Goal: Task Accomplishment & Management: Use online tool/utility

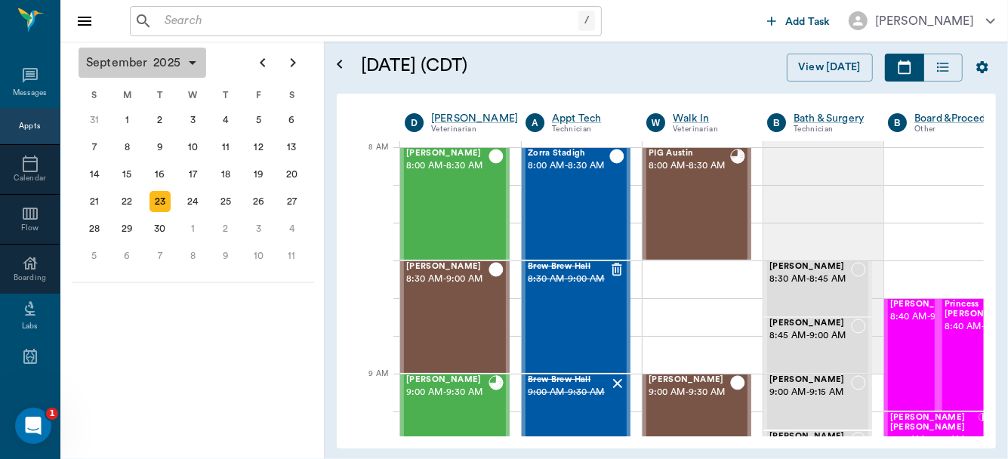
click at [188, 52] on button "[DATE]" at bounding box center [143, 63] width 128 height 30
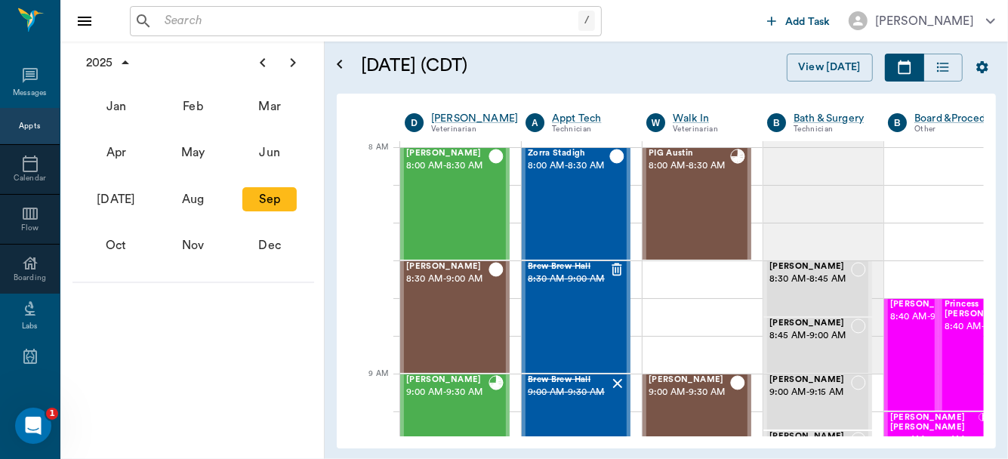
click at [241, 29] on input "text" at bounding box center [369, 21] width 420 height 21
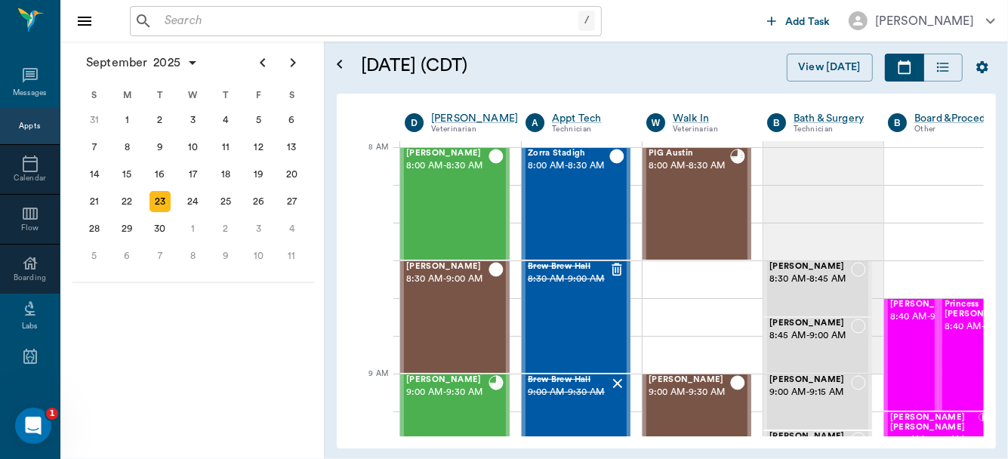
click at [362, 91] on div "[DATE] (CDT) View [DATE]" at bounding box center [678, 68] width 659 height 52
click at [203, 26] on input "text" at bounding box center [369, 21] width 420 height 21
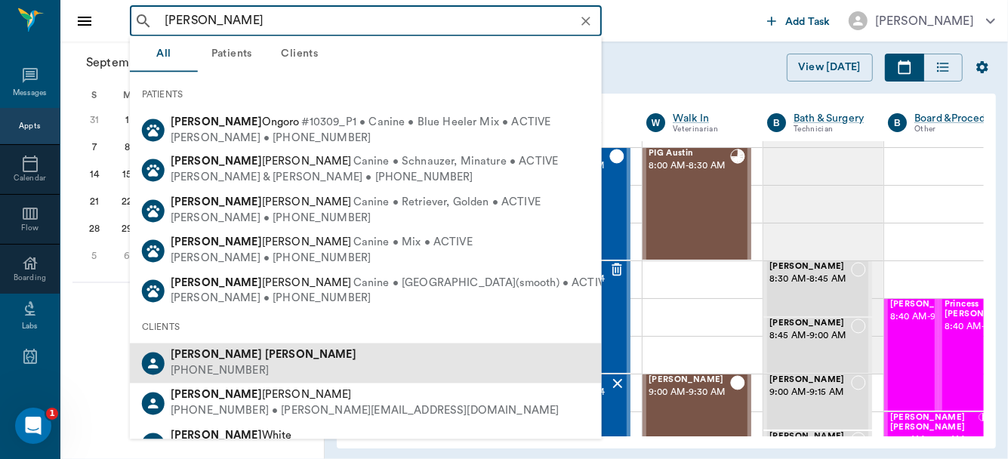
click at [220, 371] on div "[PHONE_NUMBER]" at bounding box center [264, 371] width 186 height 16
type input "[PERSON_NAME]"
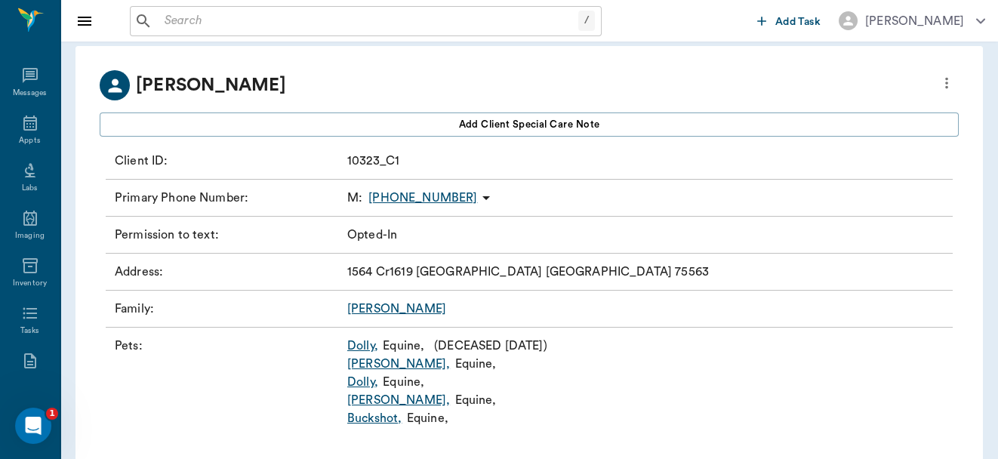
scroll to position [97, 0]
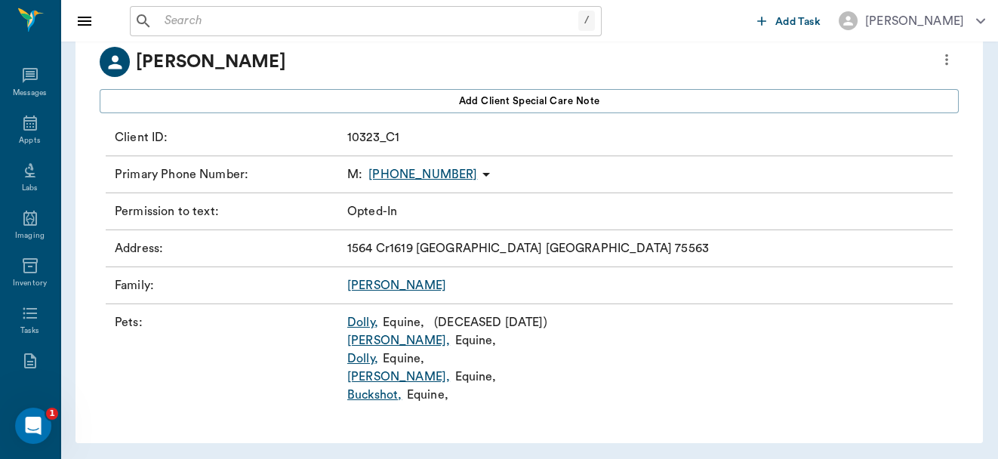
click at [356, 359] on link "Dolly ," at bounding box center [362, 359] width 31 height 18
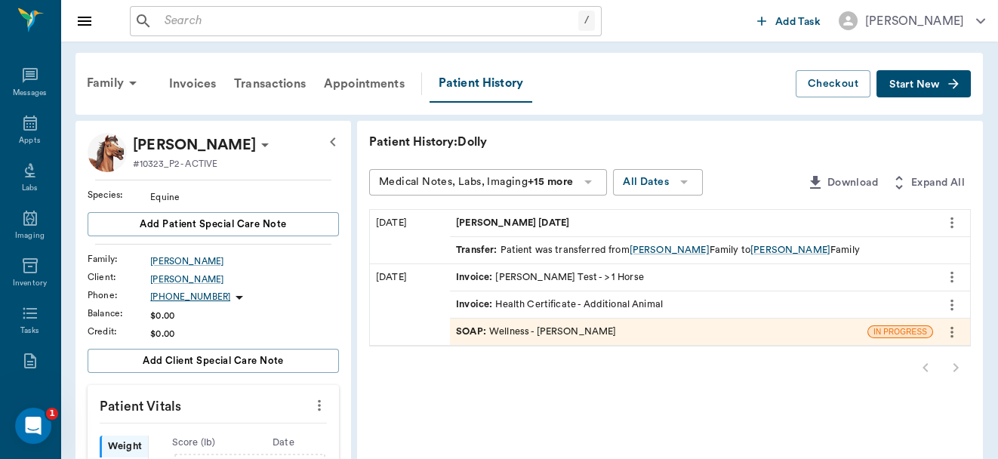
click at [516, 326] on div "SOAP : Wellness - [PERSON_NAME]" at bounding box center [536, 332] width 160 height 14
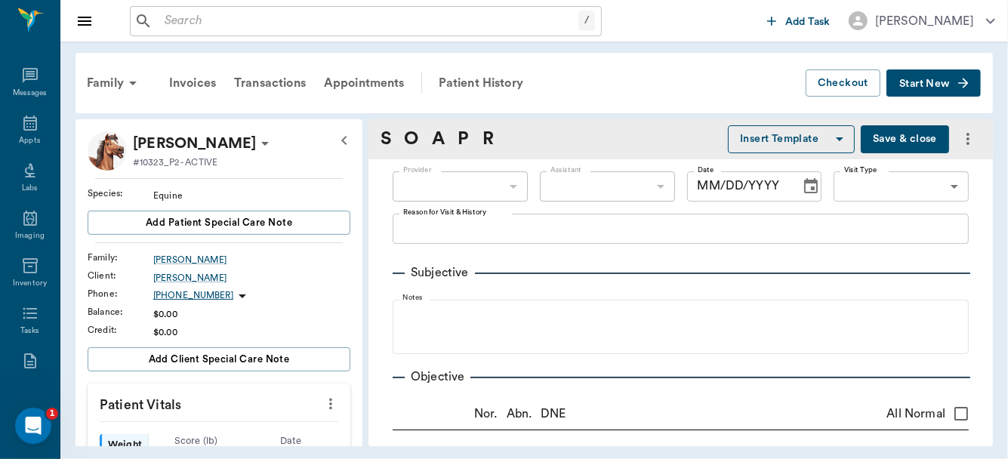
type input "63ec2f075fda476ae8351a4d"
type input "65d2be4f46e3a538d89b8c14"
type textarea "[PERSON_NAME], Health Cert [GEOGRAPHIC_DATA]"
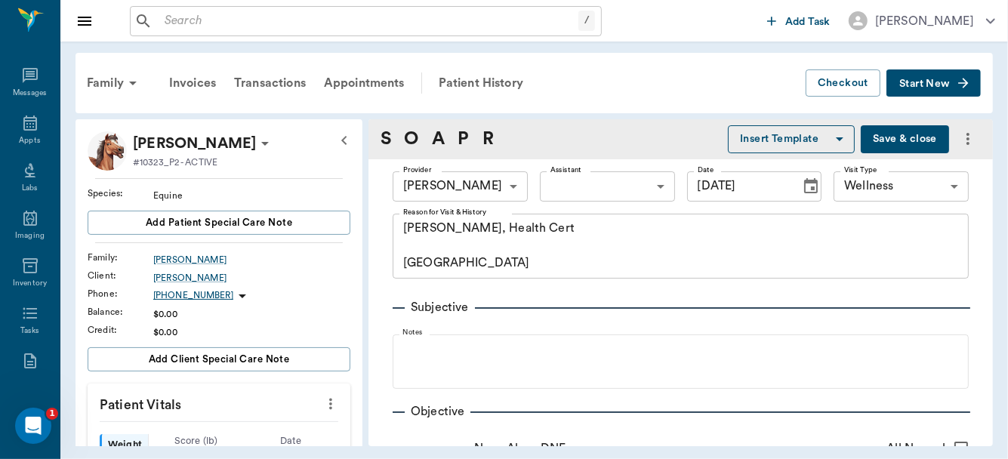
type input "[DATE]"
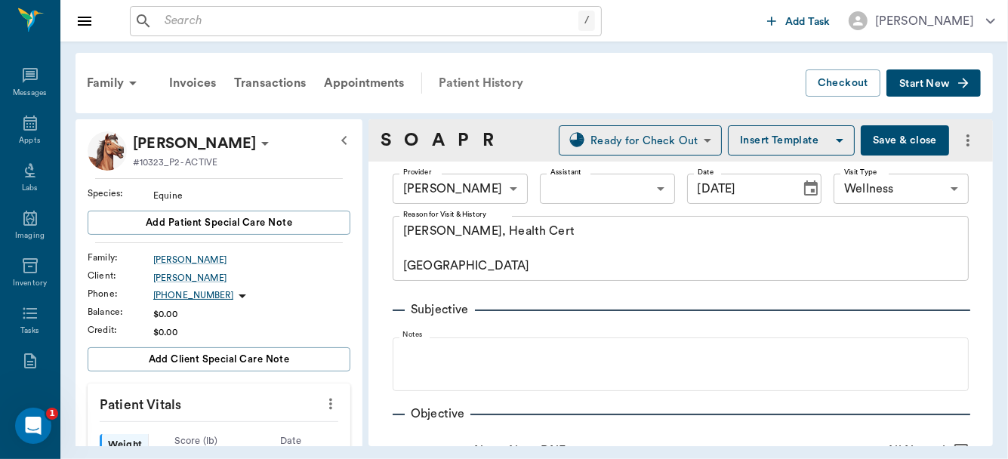
click at [460, 83] on div "Patient History" at bounding box center [481, 83] width 103 height 36
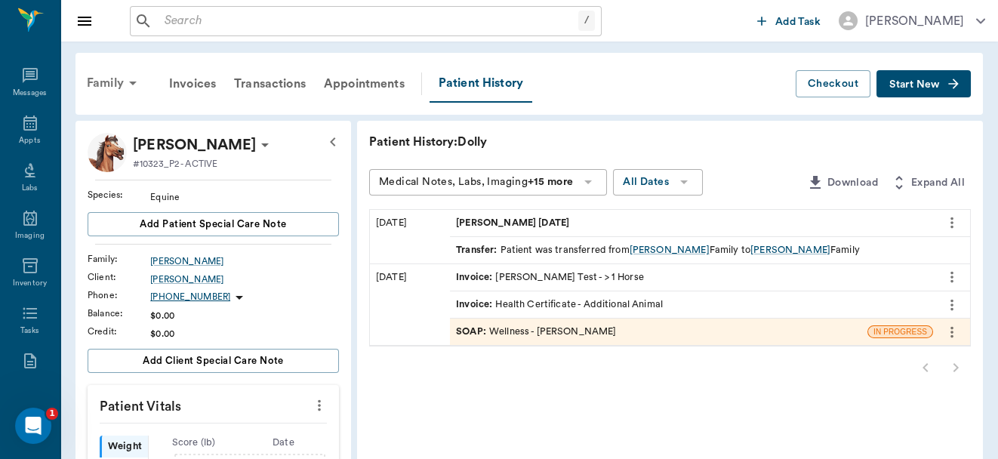
click at [124, 84] on icon at bounding box center [133, 83] width 18 height 18
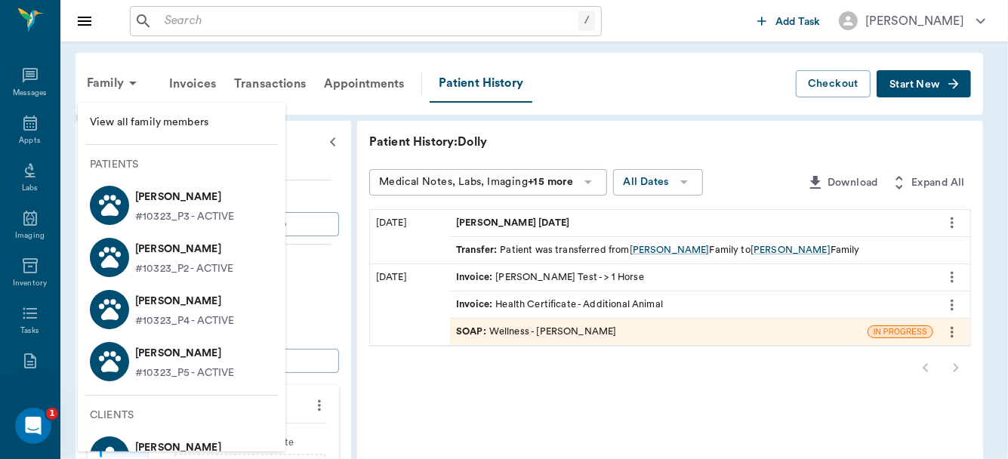
click at [168, 261] on p "#10323_P2 - ACTIVE" at bounding box center [184, 269] width 98 height 16
click at [171, 307] on p "[PERSON_NAME]" at bounding box center [184, 301] width 99 height 24
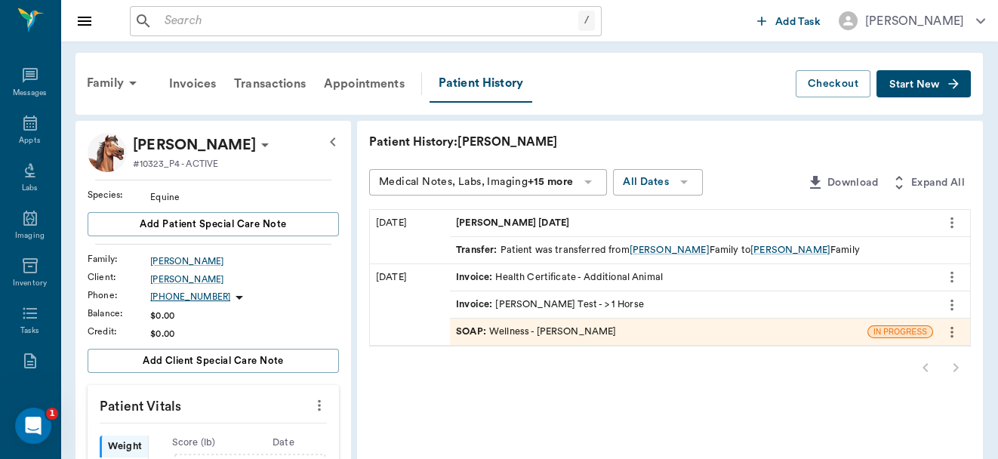
click at [587, 328] on div "SOAP : Wellness - [PERSON_NAME]" at bounding box center [536, 332] width 160 height 14
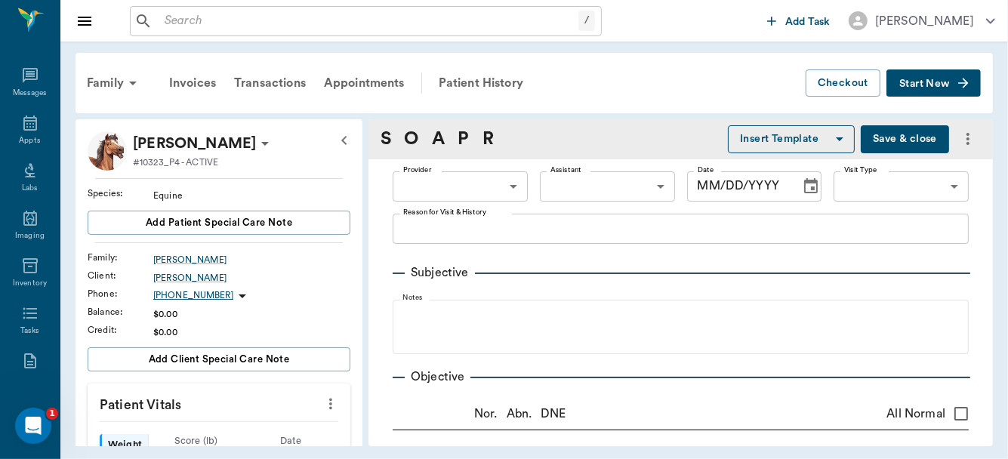
type input "63ec2f075fda476ae8351a4d"
type input "65d2be4f46e3a538d89b8c14"
type textarea "[PERSON_NAME][GEOGRAPHIC_DATA]"
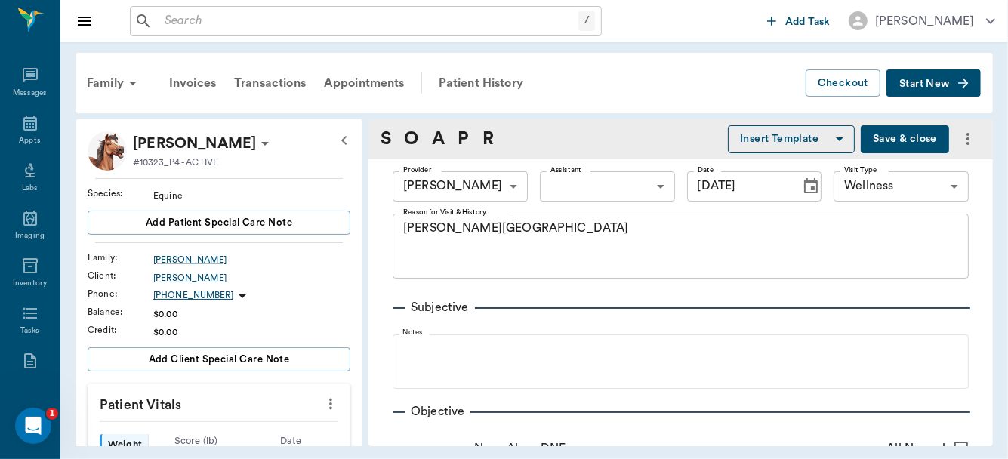
type input "[DATE]"
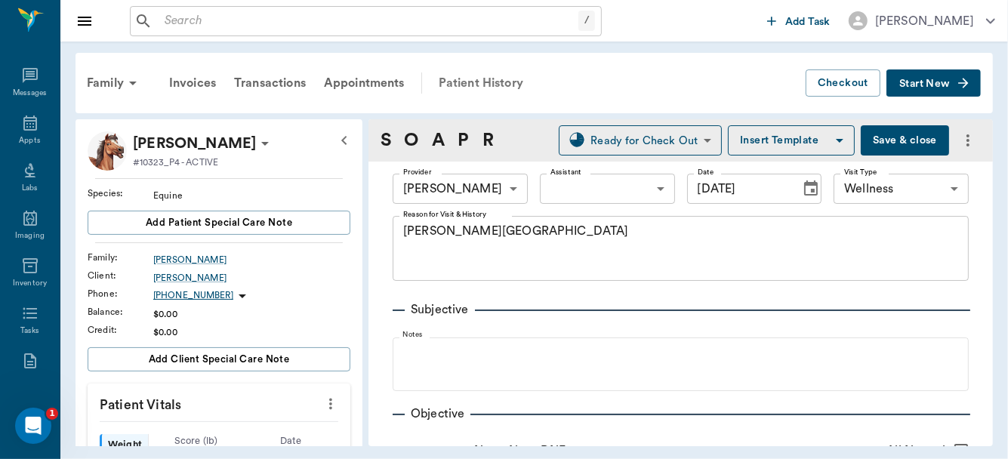
click at [493, 86] on div "Patient History" at bounding box center [481, 83] width 103 height 36
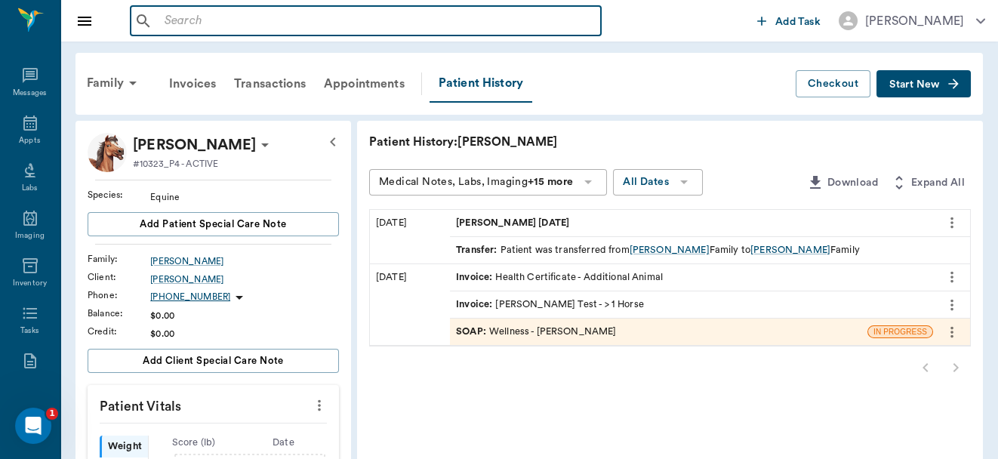
click at [285, 27] on input "text" at bounding box center [377, 21] width 436 height 21
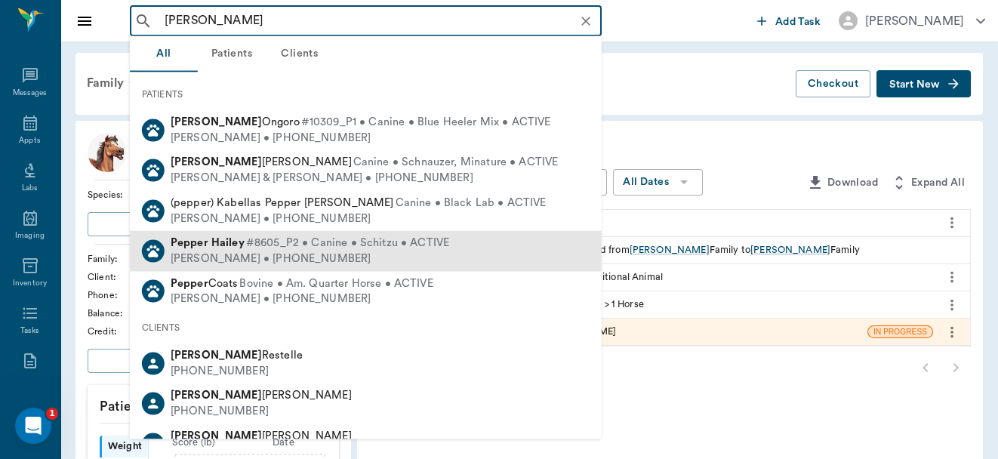
click at [231, 258] on div "[PERSON_NAME] • [PHONE_NUMBER]" at bounding box center [310, 259] width 279 height 16
type input "[PERSON_NAME]"
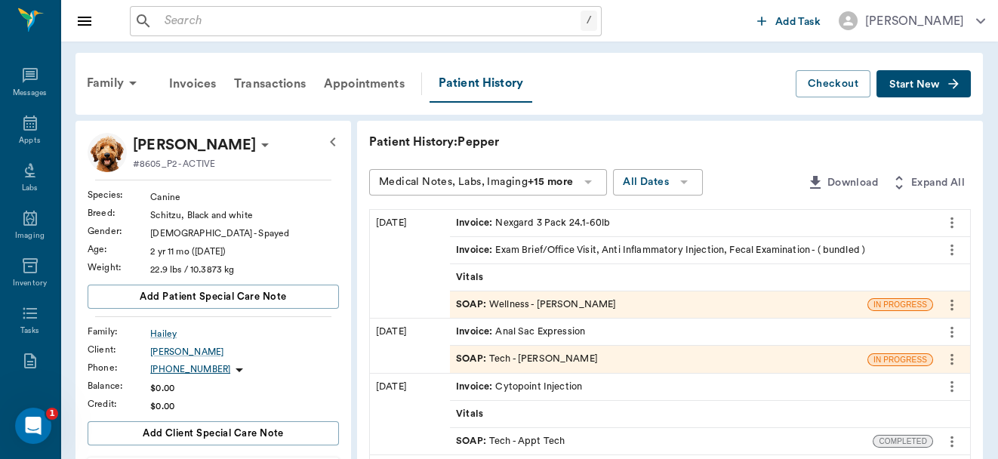
click at [516, 306] on div "SOAP : Wellness - [PERSON_NAME]" at bounding box center [536, 304] width 160 height 14
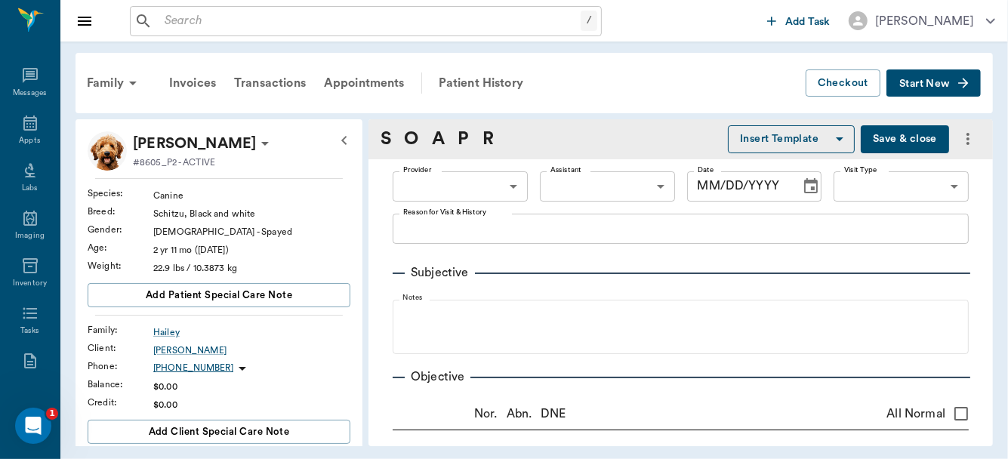
type input "63ec2f075fda476ae8351a4d"
type input "65d2be4f46e3a538d89b8c14"
type textarea "Had anal glands expressed [DATE] and dog is still using the bathroom on its tai…"
radio input "true"
type textarea "irritated, palpates normal"
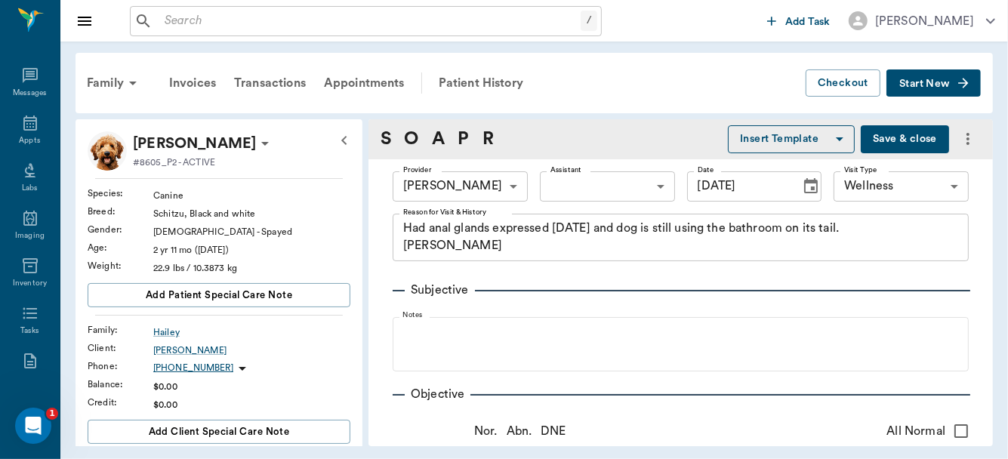
type input "[DATE]"
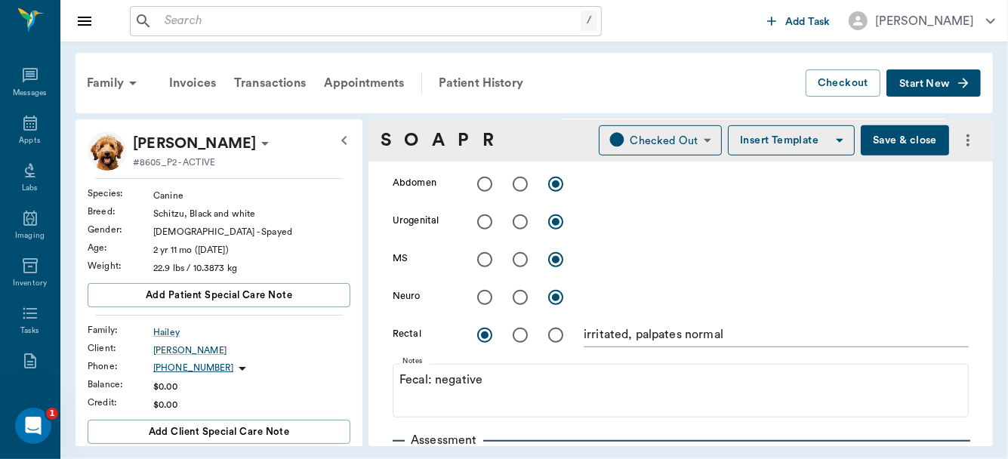
scroll to position [302, 0]
